Goal: Information Seeking & Learning: Learn about a topic

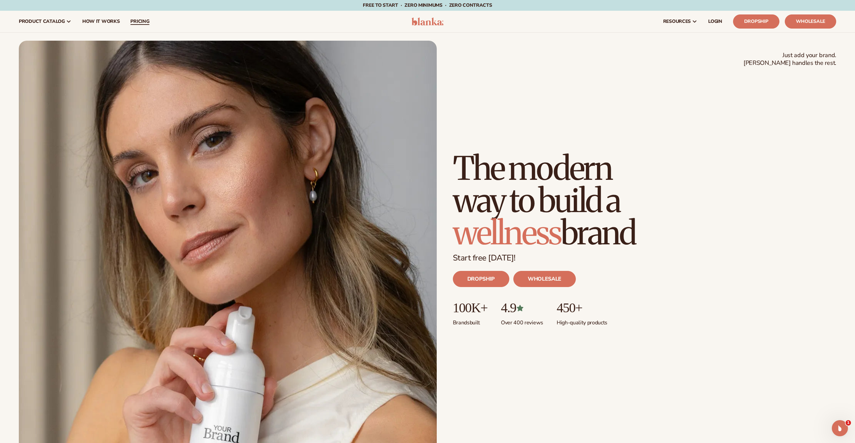
click at [135, 21] on span "pricing" at bounding box center [139, 21] width 19 height 5
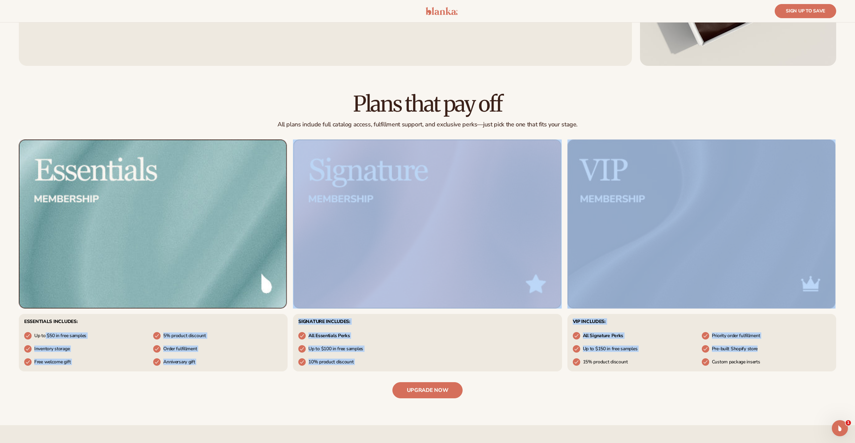
drag, startPoint x: 789, startPoint y: 350, endPoint x: 46, endPoint y: 337, distance: 743.0
click at [46, 337] on ul "Essentials includes: Up to $50 in free samples 5% product discount Inventory st…" at bounding box center [427, 255] width 817 height 232
click at [123, 353] on ul "Up to $50 in free samples 5% product discount Inventory storage Order fulfillme…" at bounding box center [153, 348] width 258 height 39
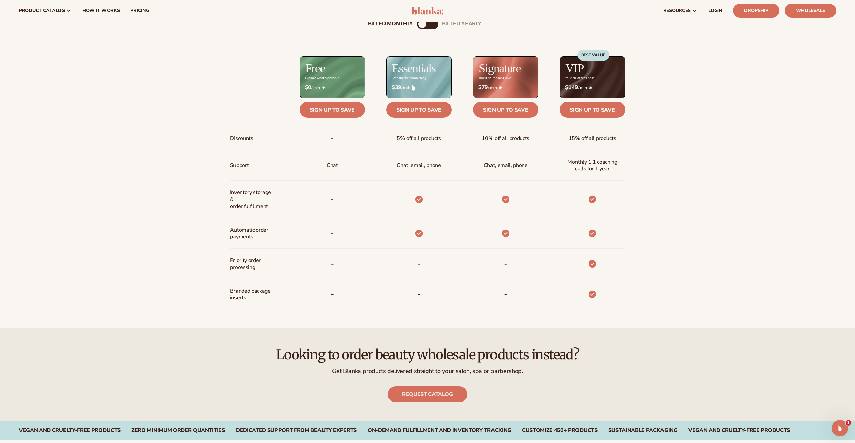
scroll to position [374, 0]
click at [427, 27] on div "Billed Monthly billed Yearly" at bounding box center [427, 23] width 21 height 11
click at [433, 26] on div "billed Yearly" at bounding box center [434, 24] width 8 height 8
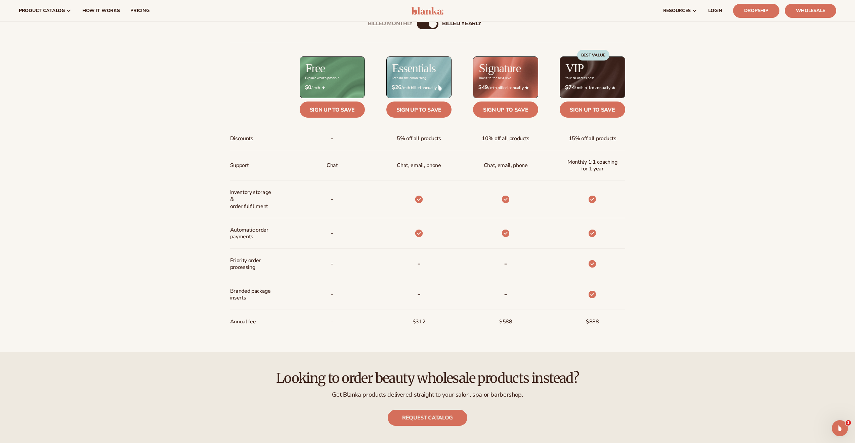
click at [420, 26] on div "Billed Monthly" at bounding box center [421, 24] width 8 height 8
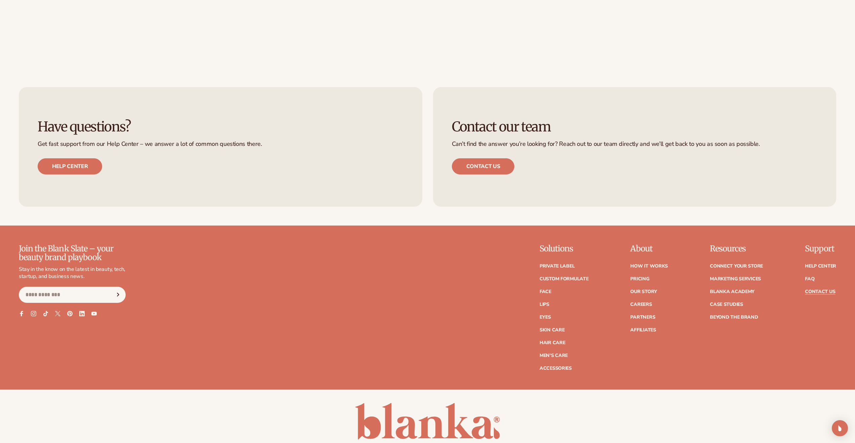
scroll to position [390, 0]
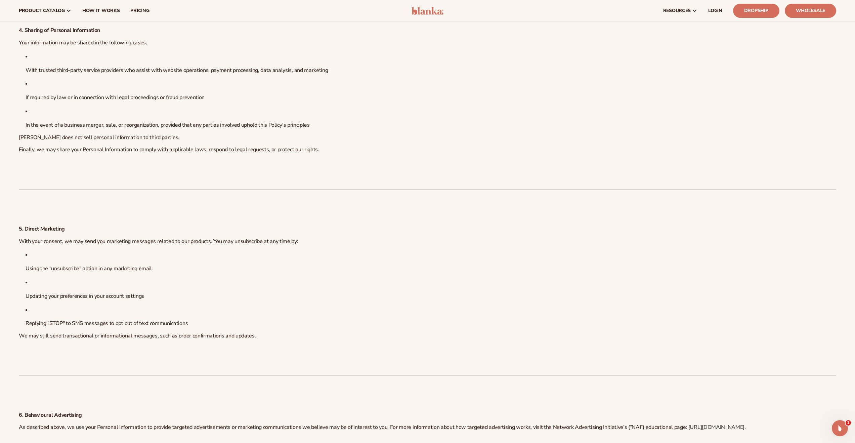
scroll to position [898, 0]
